Goal: Task Accomplishment & Management: Manage account settings

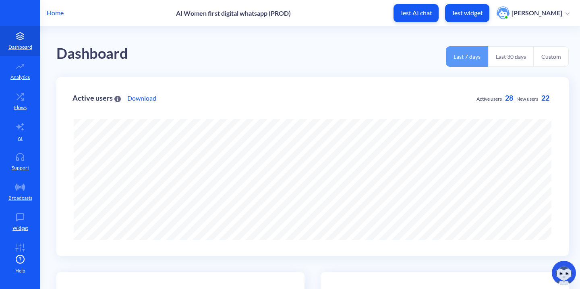
scroll to position [289, 580]
click at [20, 135] on p "AI" at bounding box center [20, 138] width 5 height 7
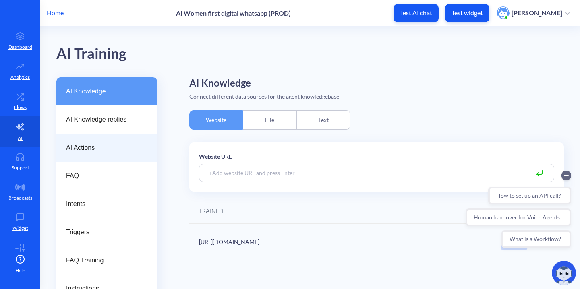
click at [93, 145] on span "AI Actions" at bounding box center [103, 148] width 75 height 10
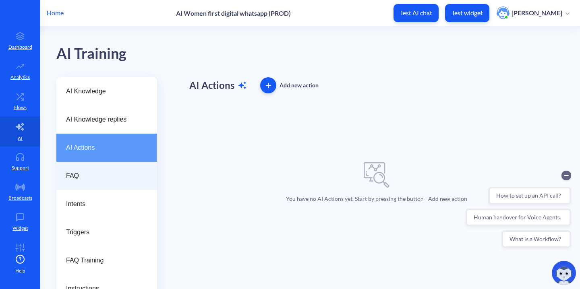
click at [87, 175] on span "FAQ" at bounding box center [103, 176] width 75 height 10
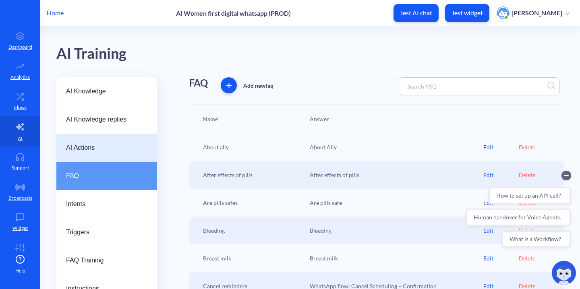
click at [92, 155] on div "AI Actions" at bounding box center [106, 148] width 101 height 28
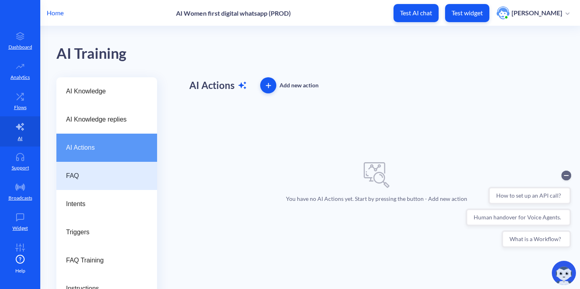
click at [86, 171] on span "FAQ" at bounding box center [103, 176] width 75 height 10
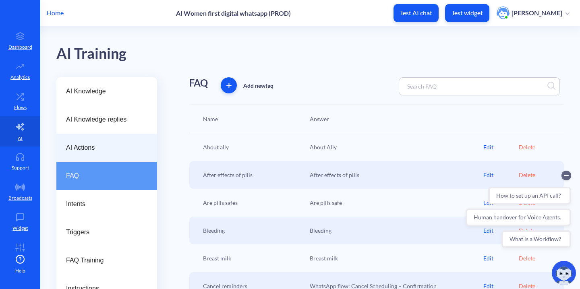
click at [91, 147] on span "AI Actions" at bounding box center [103, 148] width 75 height 10
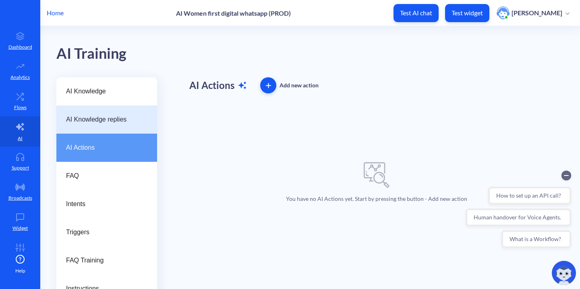
click at [105, 119] on span "AI Knowledge replies" at bounding box center [103, 120] width 75 height 10
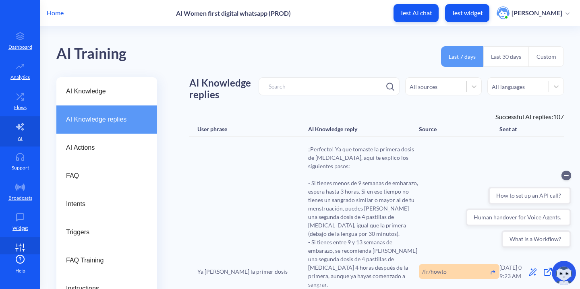
scroll to position [16, 0]
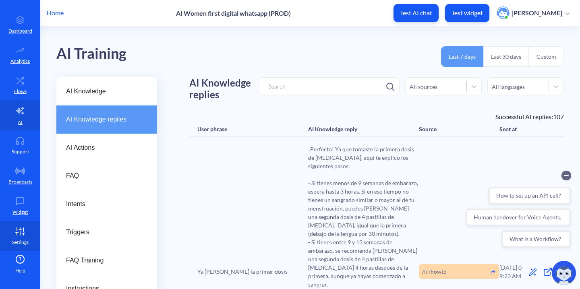
click at [17, 231] on icon at bounding box center [20, 231] width 16 height 8
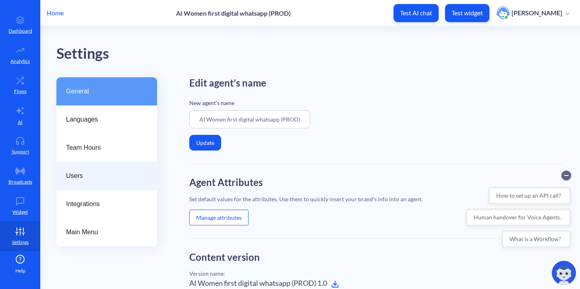
click at [93, 178] on span "Users" at bounding box center [103, 176] width 75 height 10
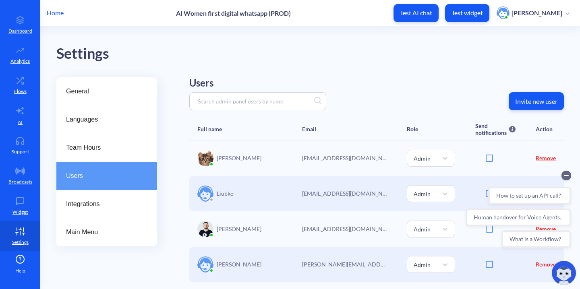
click at [52, 13] on p "Home" at bounding box center [55, 13] width 17 height 10
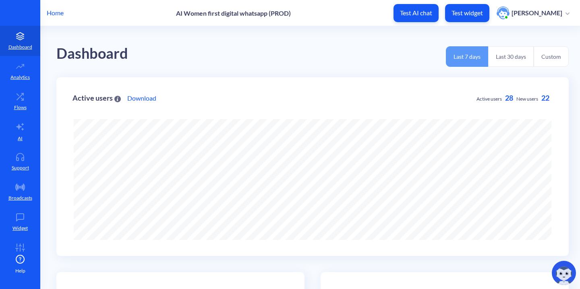
scroll to position [289, 580]
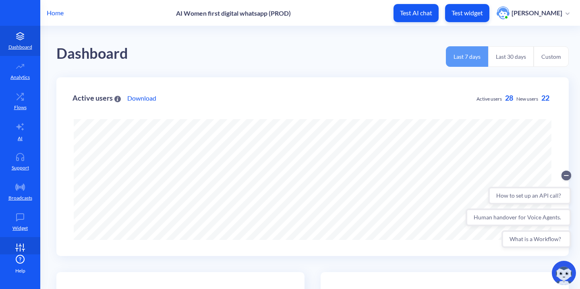
click at [14, 247] on icon at bounding box center [20, 248] width 16 height 8
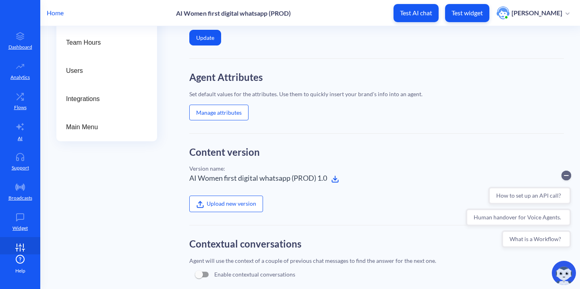
scroll to position [37, 0]
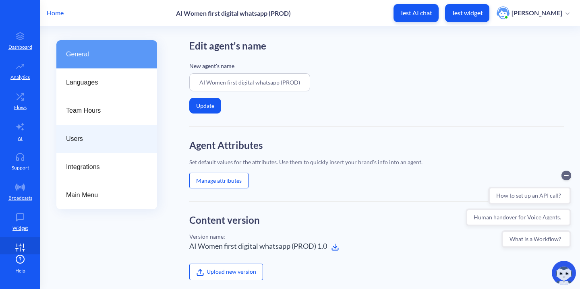
click at [80, 143] on span "Users" at bounding box center [103, 139] width 75 height 10
